Goal: Task Accomplishment & Management: Use online tool/utility

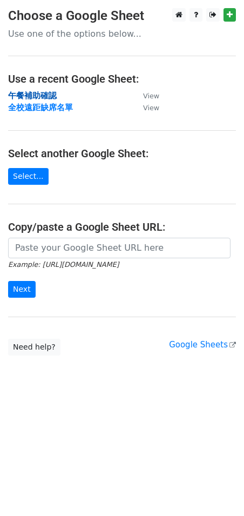
click at [43, 93] on strong "午餐補助確認" at bounding box center [32, 96] width 49 height 10
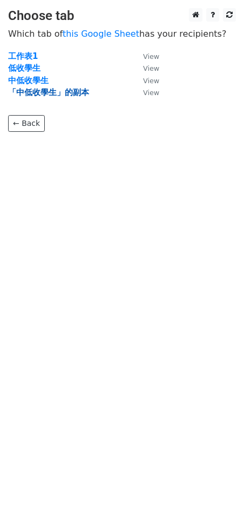
click at [62, 90] on strong "「中低收學生」的副本" at bounding box center [48, 93] width 81 height 10
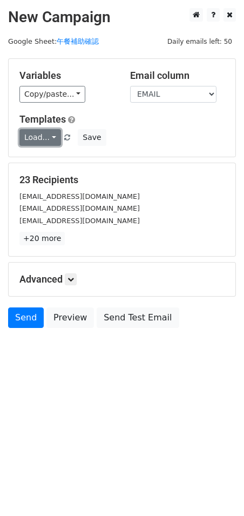
click at [39, 141] on link "Load..." at bounding box center [40, 137] width 42 height 17
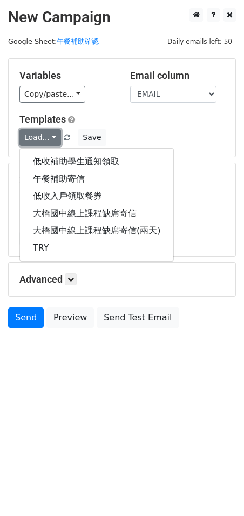
click at [39, 141] on link "Load..." at bounding box center [40, 137] width 42 height 17
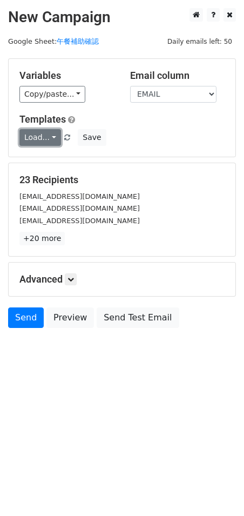
click at [45, 139] on link "Load..." at bounding box center [40, 137] width 42 height 17
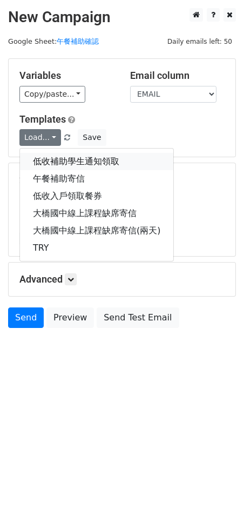
click at [76, 160] on link "低收補助學生通知領取" at bounding box center [96, 161] width 153 height 17
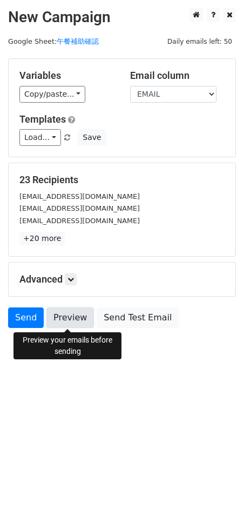
click at [69, 323] on link "Preview" at bounding box center [70, 318] width 48 height 21
click at [76, 322] on link "Preview" at bounding box center [70, 318] width 48 height 21
click at [70, 323] on link "Preview" at bounding box center [70, 318] width 48 height 21
click at [67, 317] on link "Preview" at bounding box center [70, 318] width 48 height 21
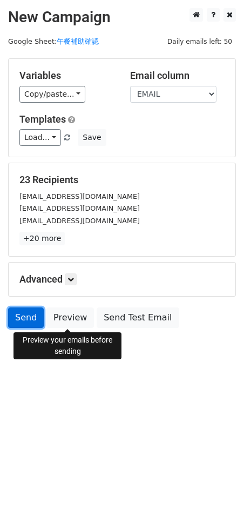
click at [30, 323] on link "Send" at bounding box center [26, 318] width 36 height 21
